Goal: Information Seeking & Learning: Learn about a topic

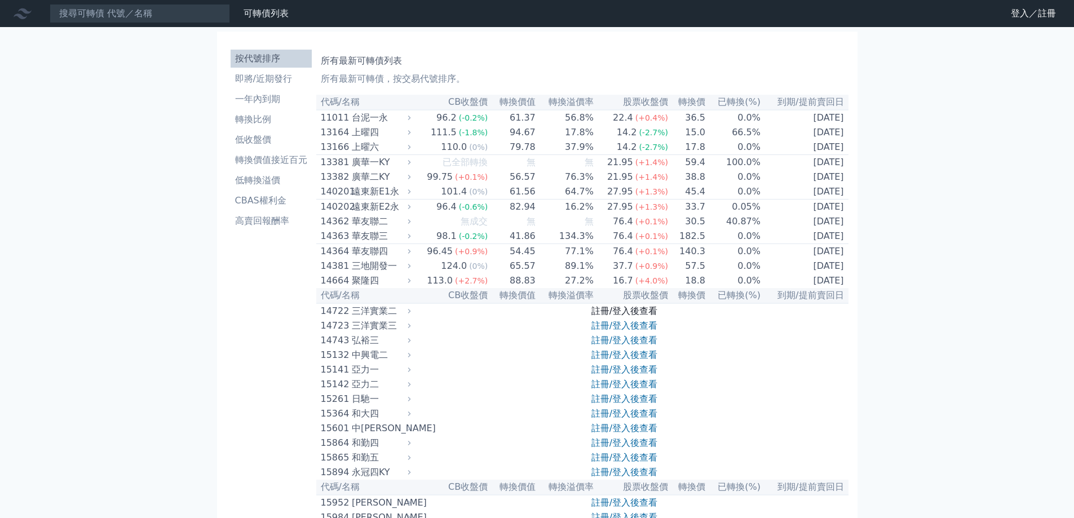
click at [619, 316] on link "註冊/登入後查看" at bounding box center [625, 311] width 66 height 11
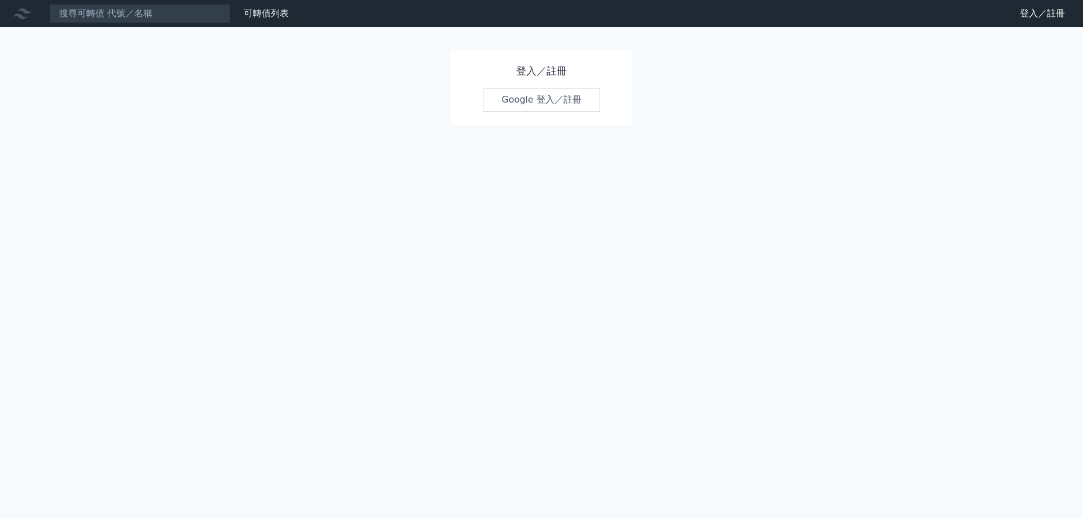
click at [555, 100] on link "Google 登入／註冊" at bounding box center [541, 100] width 117 height 24
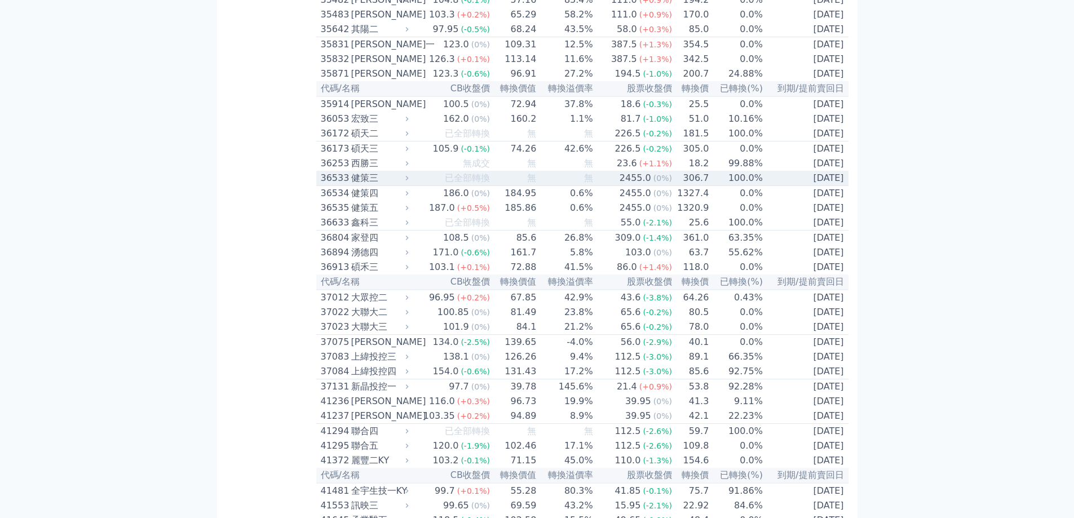
scroll to position [2481, 0]
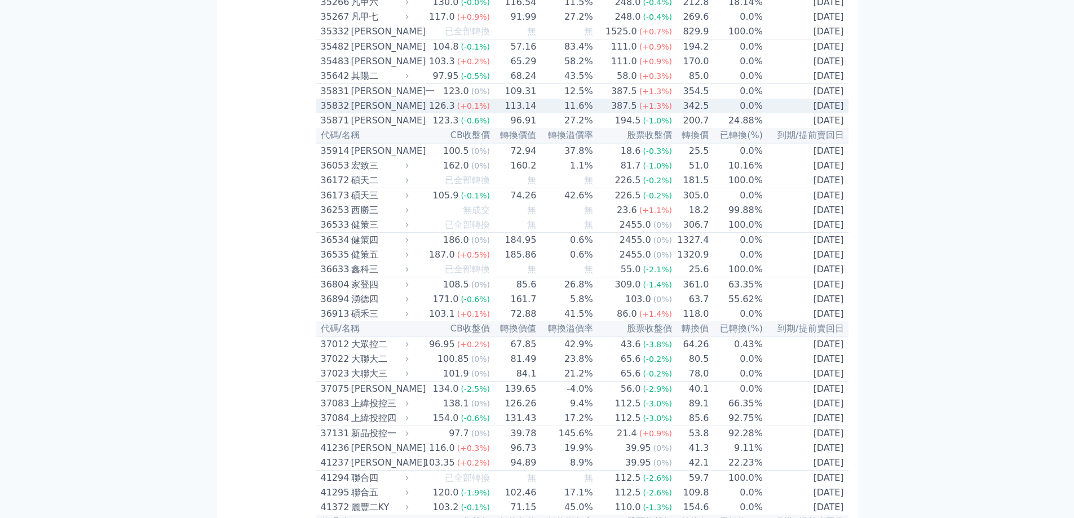
click at [651, 111] on span "(+1.3%)" at bounding box center [656, 106] width 33 height 9
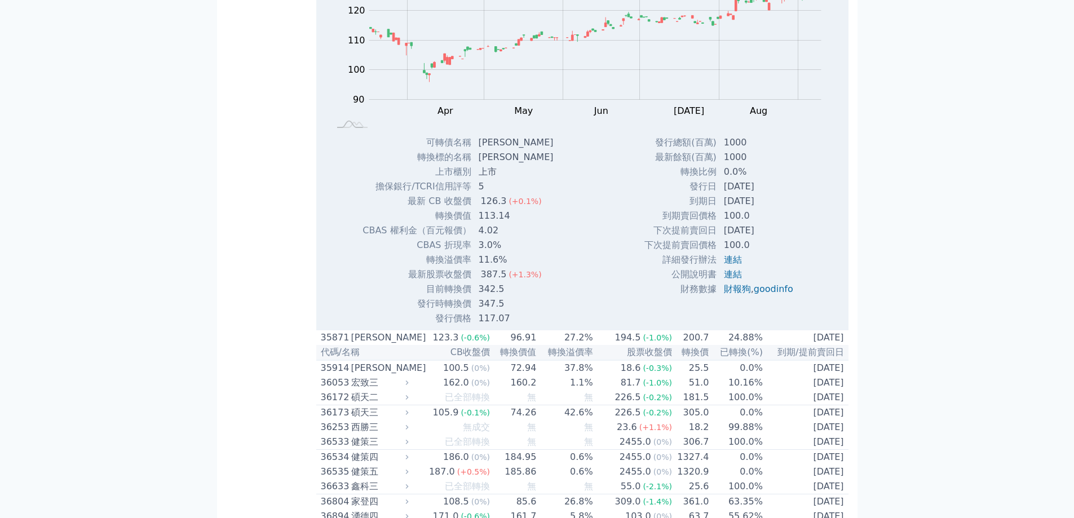
scroll to position [2650, 0]
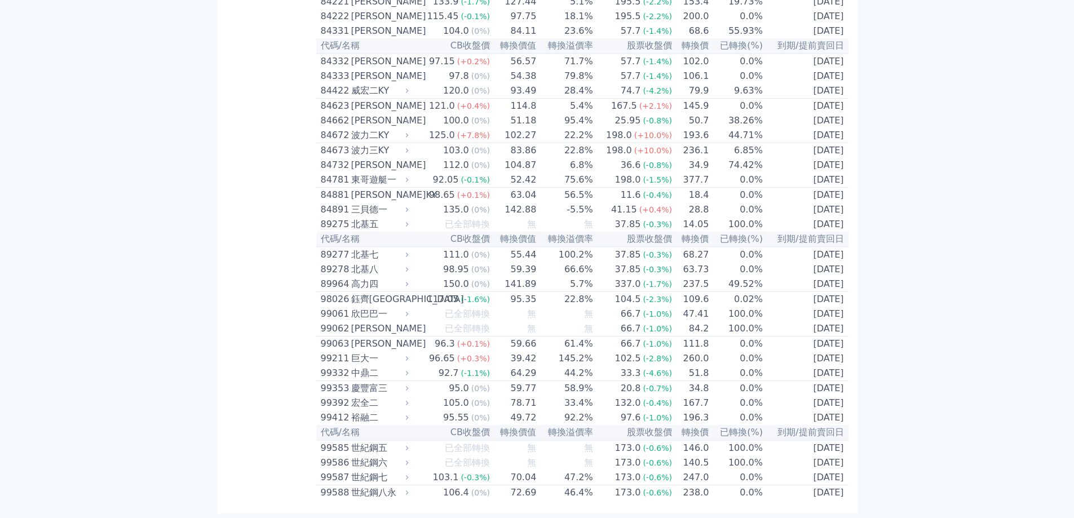
scroll to position [6345, 0]
click at [631, 83] on div "57.7" at bounding box center [631, 76] width 25 height 14
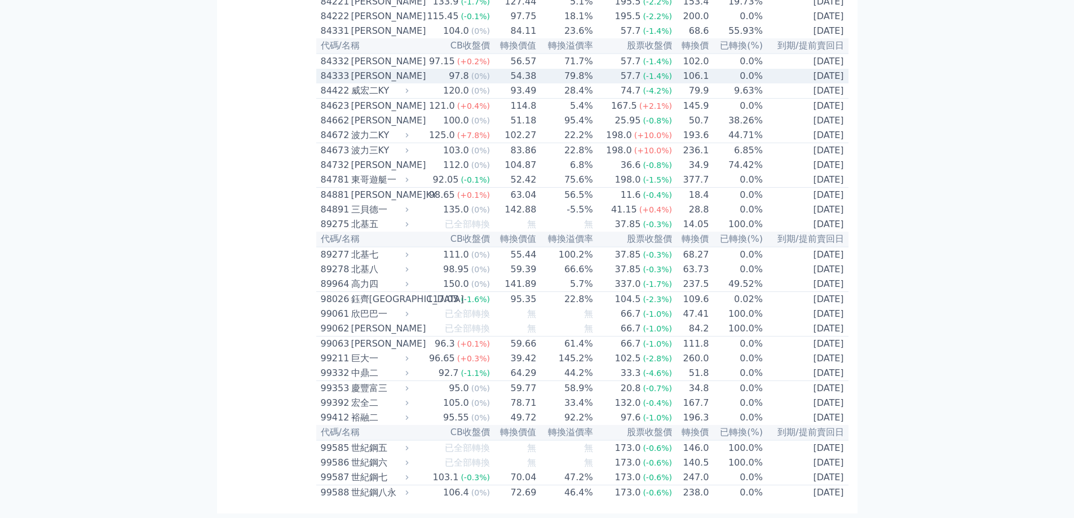
click at [633, 83] on div "57.7" at bounding box center [631, 76] width 25 height 14
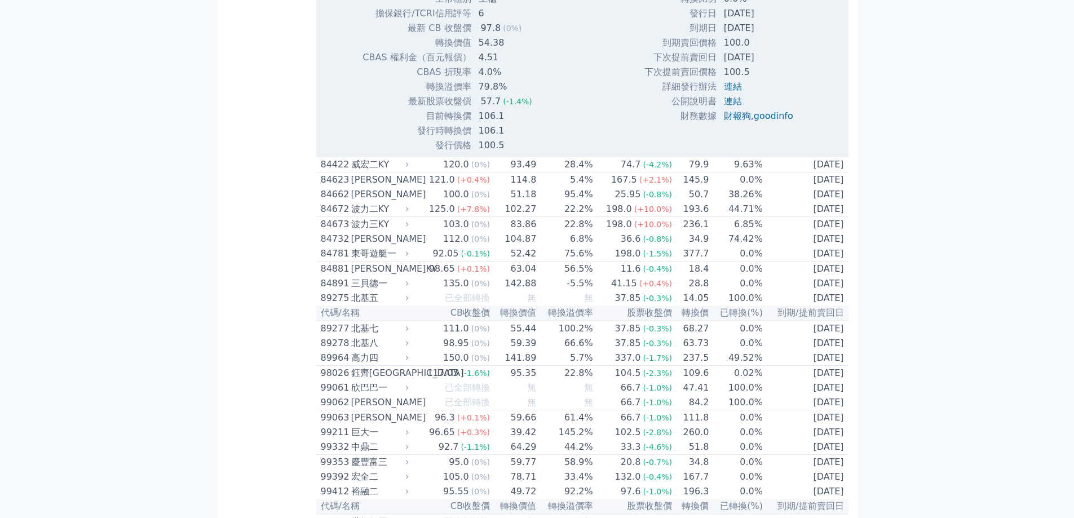
scroll to position [6627, 0]
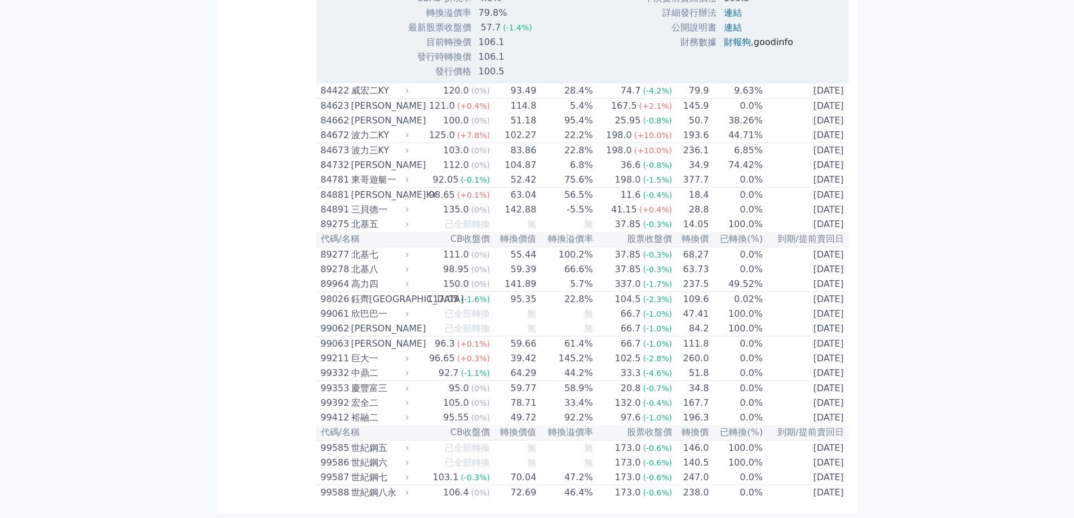
click at [781, 47] on link "goodinfo" at bounding box center [773, 42] width 39 height 11
